Goal: Task Accomplishment & Management: Use online tool/utility

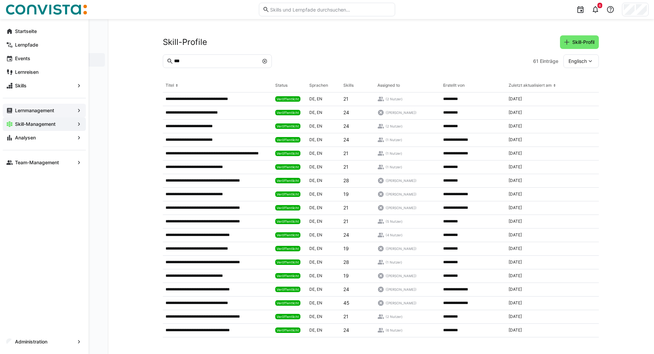
click at [0, 0] on app-navigation-label "Lernmanagement" at bounding box center [0, 0] width 0 height 0
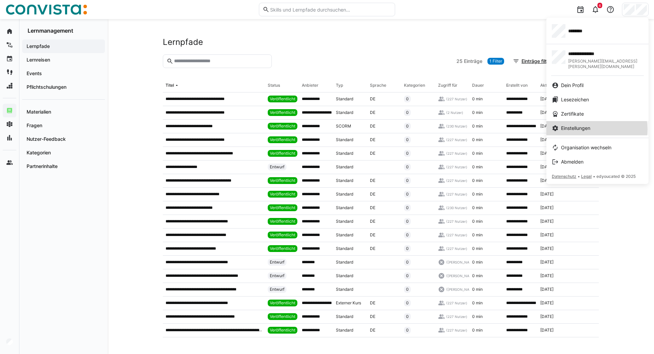
click at [593, 125] on div "Einstellungen" at bounding box center [597, 128] width 91 height 7
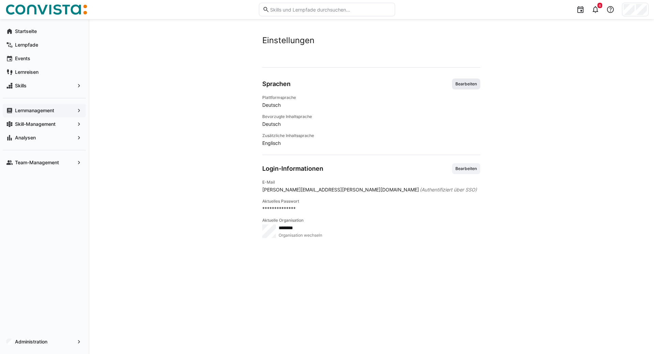
click at [466, 82] on span "Bearbeiten" at bounding box center [466, 83] width 23 height 5
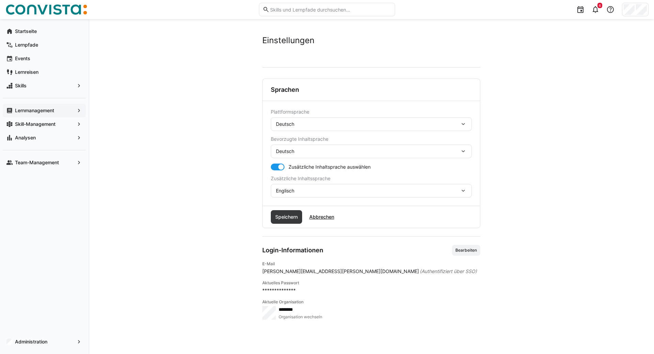
click at [314, 126] on div "Deutsch" at bounding box center [368, 124] width 184 height 6
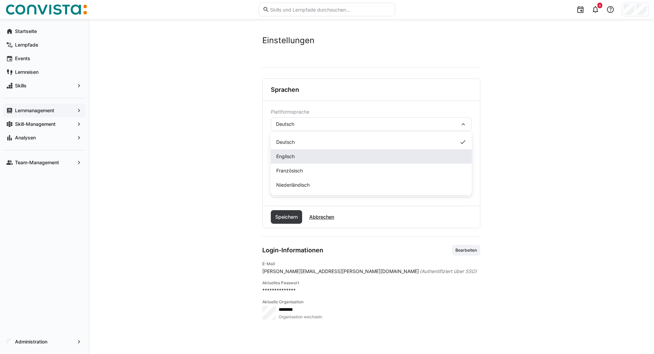
click at [290, 155] on span "Englisch" at bounding box center [285, 156] width 18 height 7
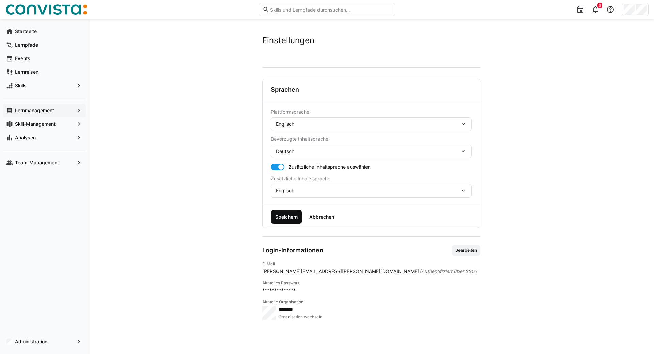
click at [279, 215] on span "Speichern" at bounding box center [286, 217] width 25 height 7
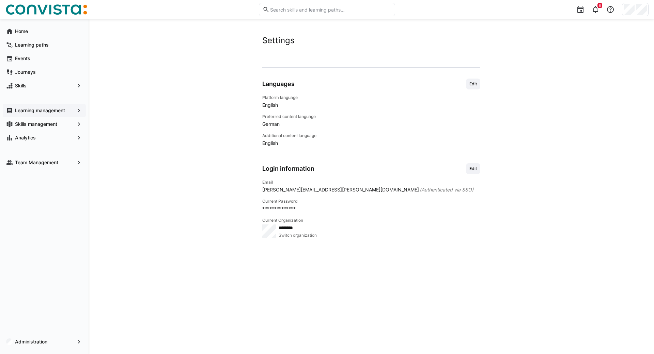
click at [0, 0] on app-navigation-label "Learning management" at bounding box center [0, 0] width 0 height 0
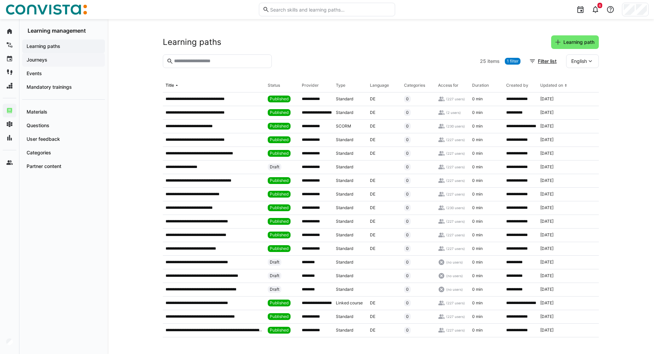
click at [0, 0] on app-navigation-label "Journeys" at bounding box center [0, 0] width 0 height 0
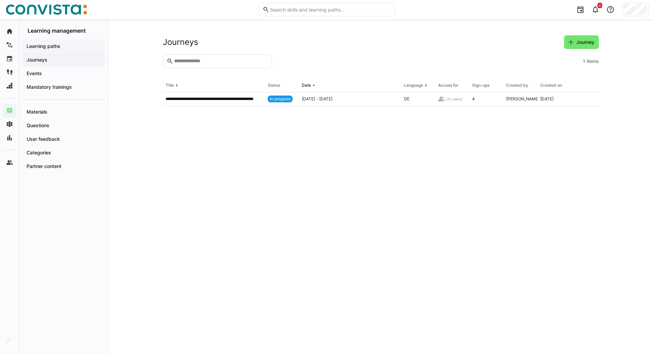
click at [0, 0] on app-navigation-label "Learning paths" at bounding box center [0, 0] width 0 height 0
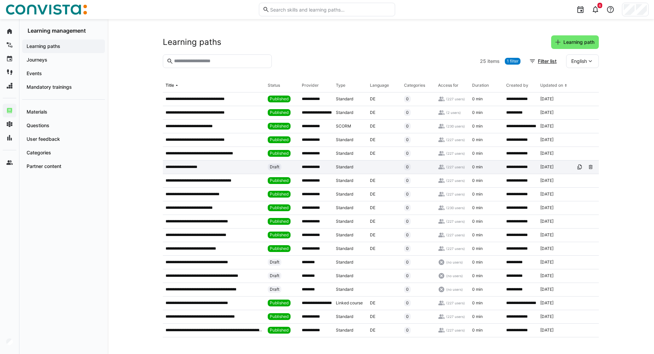
click at [186, 167] on p "**********" at bounding box center [184, 166] width 39 height 5
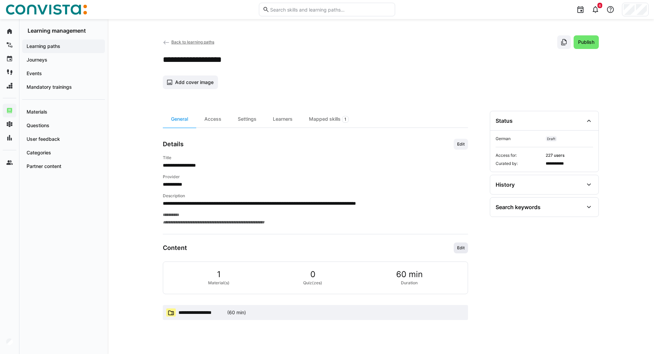
click at [463, 250] on span "Edit" at bounding box center [460, 248] width 9 height 5
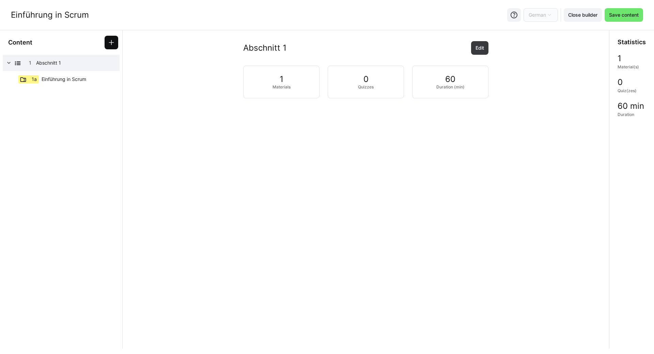
click at [110, 43] on eds-icon at bounding box center [111, 42] width 7 height 7
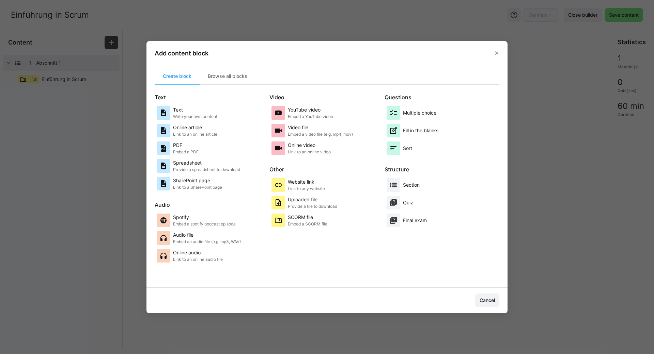
click at [286, 69] on app-toolbar "Create block Browse all blocks" at bounding box center [327, 76] width 345 height 17
click at [411, 113] on p "Multiple choice" at bounding box center [419, 113] width 33 height 7
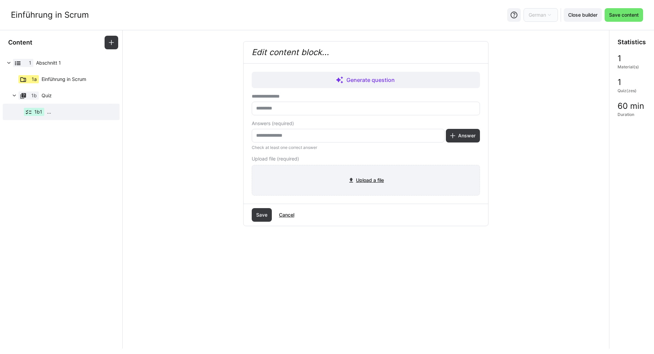
click at [365, 187] on input "file" at bounding box center [365, 180] width 227 height 30
click at [281, 217] on span "Cancel" at bounding box center [286, 215] width 17 height 7
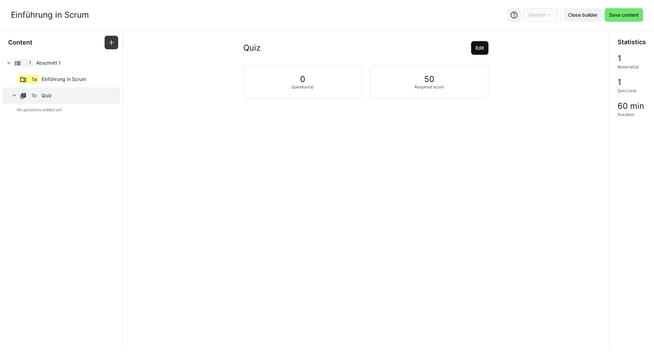
click at [484, 48] on span "Edit" at bounding box center [479, 48] width 11 height 7
click at [276, 91] on eds-input "Quiz" at bounding box center [366, 87] width 228 height 14
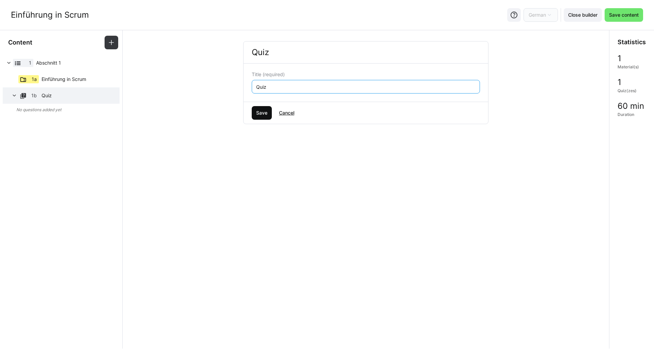
click at [260, 111] on span "Save" at bounding box center [261, 113] width 13 height 7
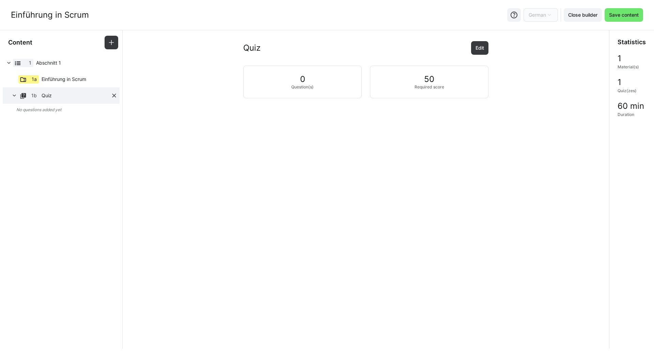
click at [112, 94] on eds-icon at bounding box center [114, 95] width 7 height 7
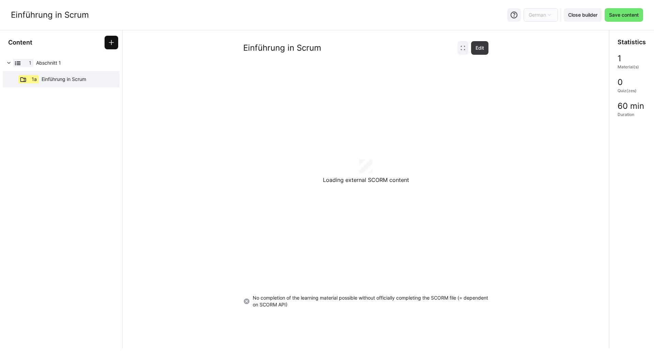
click at [114, 43] on eds-icon at bounding box center [111, 42] width 7 height 7
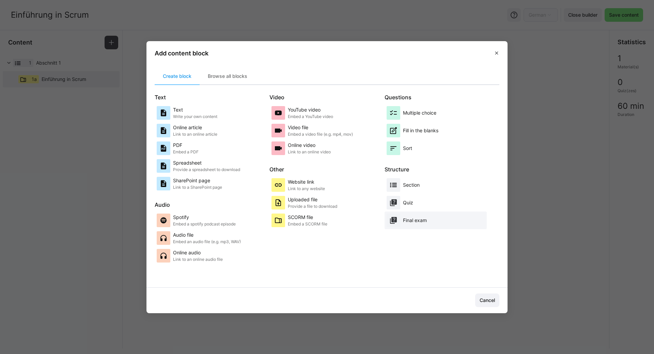
click at [410, 217] on div "Final exam" at bounding box center [415, 221] width 24 height 14
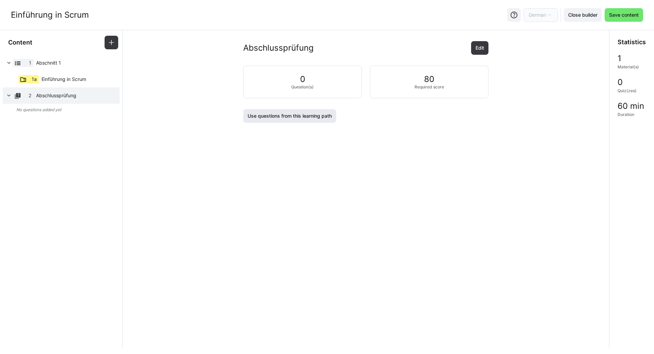
click at [271, 116] on span "Use questions from this learning path" at bounding box center [290, 116] width 86 height 7
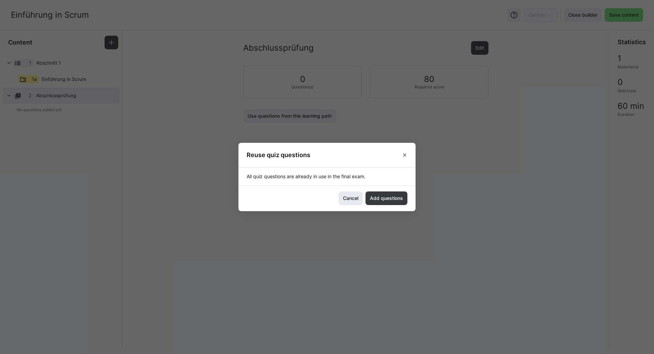
click at [347, 199] on span "Cancel" at bounding box center [350, 198] width 17 height 7
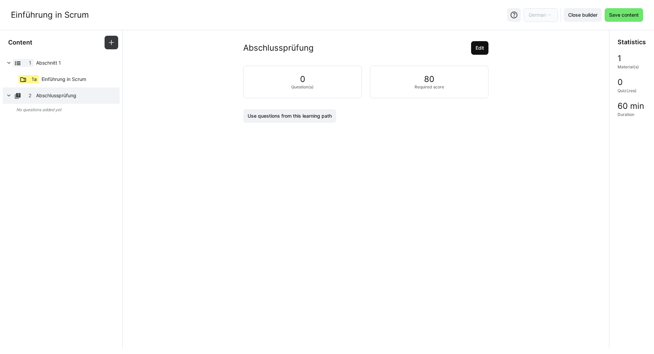
click at [478, 46] on span "Edit" at bounding box center [479, 48] width 11 height 7
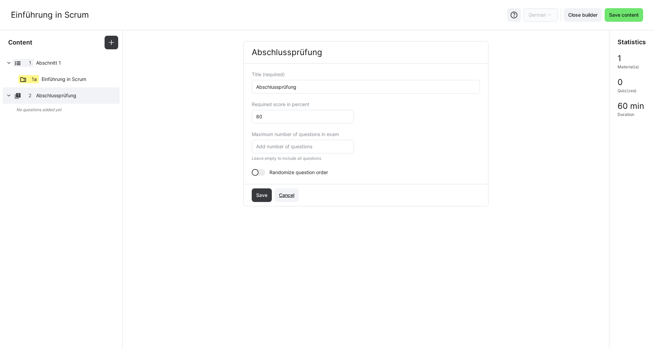
click at [287, 197] on span "Cancel" at bounding box center [286, 195] width 17 height 7
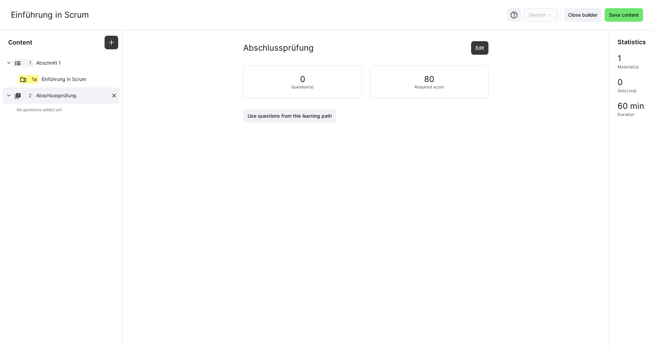
click at [114, 97] on eds-icon at bounding box center [114, 95] width 7 height 7
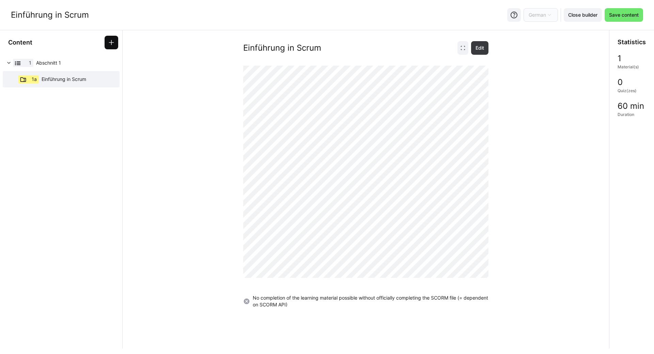
click at [111, 39] on eds-icon at bounding box center [111, 42] width 7 height 7
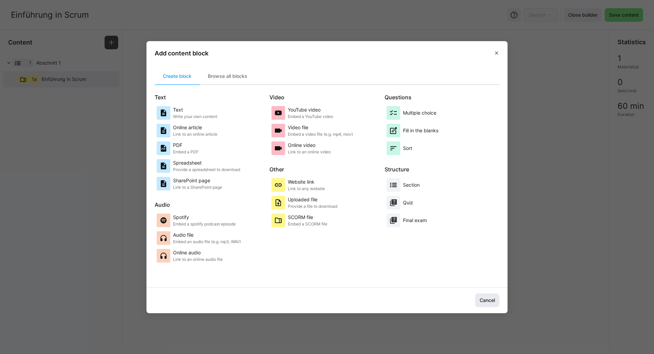
click at [487, 298] on span "Cancel" at bounding box center [486, 300] width 17 height 7
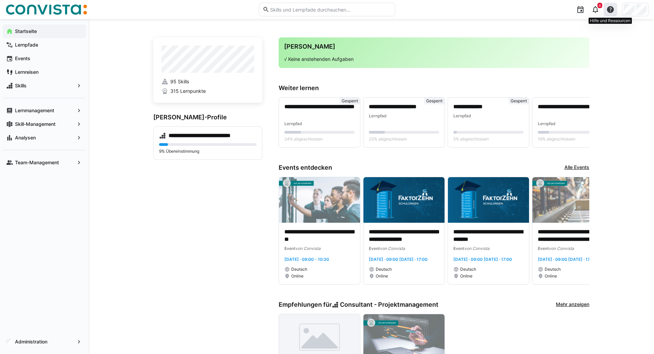
click at [612, 10] on eds-icon at bounding box center [610, 9] width 8 height 8
click at [575, 33] on span "Hilfecenter besuchen" at bounding box center [583, 27] width 68 height 14
